Goal: Entertainment & Leisure: Consume media (video, audio)

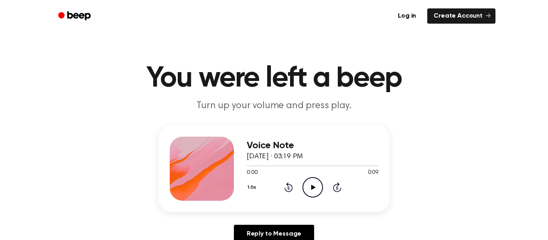
click at [306, 188] on icon "Play Audio" at bounding box center [312, 187] width 20 height 20
click at [306, 191] on icon "Play Audio" at bounding box center [312, 187] width 20 height 20
click at [306, 183] on icon "Play Audio" at bounding box center [312, 187] width 20 height 20
click at [308, 174] on div "0:00 0:06" at bounding box center [313, 173] width 132 height 8
click at [312, 180] on icon "Play Audio" at bounding box center [312, 187] width 20 height 20
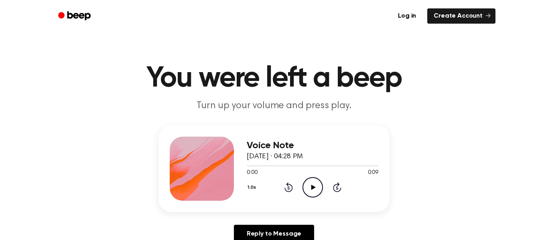
click at [308, 188] on icon "Play Audio" at bounding box center [312, 187] width 20 height 20
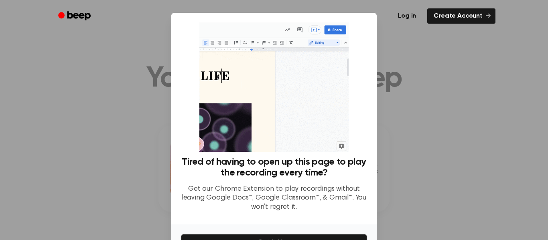
scroll to position [49, 0]
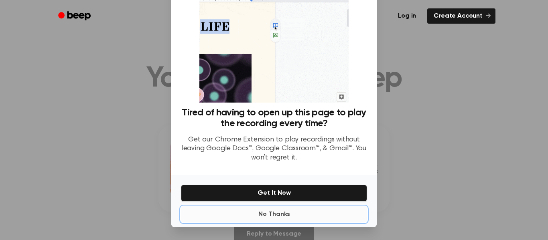
click at [280, 220] on button "No Thanks" at bounding box center [274, 215] width 186 height 16
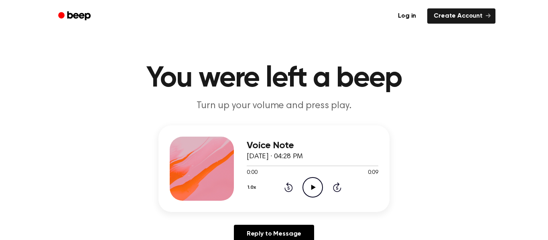
click at [311, 191] on icon "Play Audio" at bounding box center [312, 187] width 20 height 20
click at [316, 186] on icon "Play Audio" at bounding box center [312, 187] width 20 height 20
click at [307, 189] on icon "Play Audio" at bounding box center [312, 187] width 20 height 20
click at [314, 177] on icon "Play Audio" at bounding box center [312, 187] width 20 height 20
click at [302, 185] on icon "Play Audio" at bounding box center [312, 187] width 20 height 20
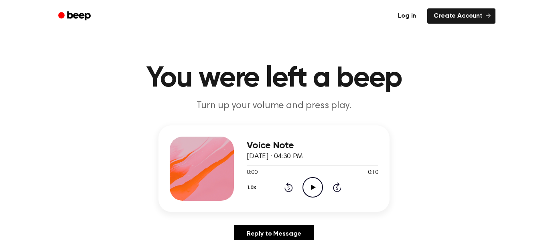
click at [301, 181] on div "1.0x Rewind 5 seconds Play Audio Skip 5 seconds" at bounding box center [313, 187] width 132 height 20
click at [310, 183] on icon "Play Audio" at bounding box center [312, 187] width 20 height 20
click at [304, 186] on icon "Play Audio" at bounding box center [312, 187] width 20 height 20
click at [305, 190] on icon "Play Audio" at bounding box center [312, 187] width 20 height 20
